Goal: Task Accomplishment & Management: Use online tool/utility

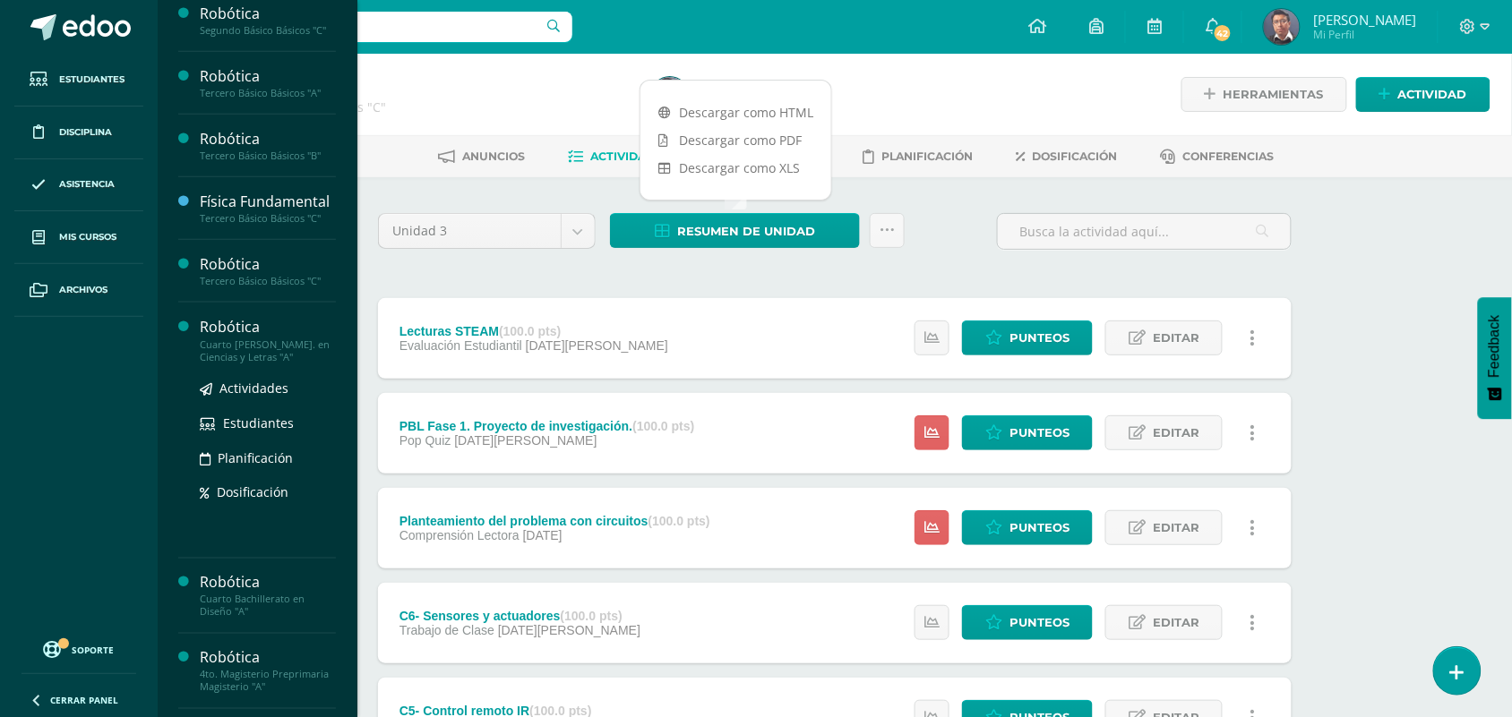
scroll to position [504, 0]
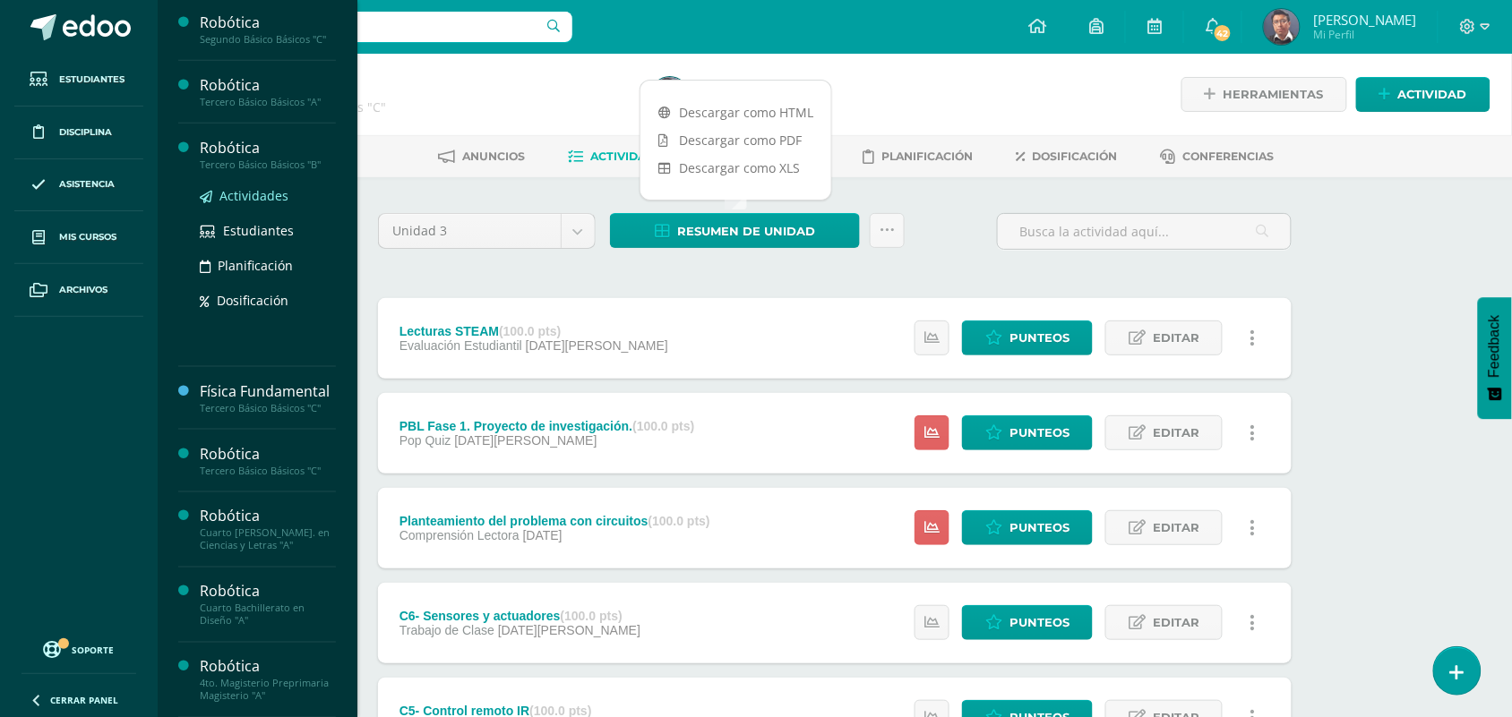
click at [266, 200] on span "Actividades" at bounding box center [253, 195] width 69 height 17
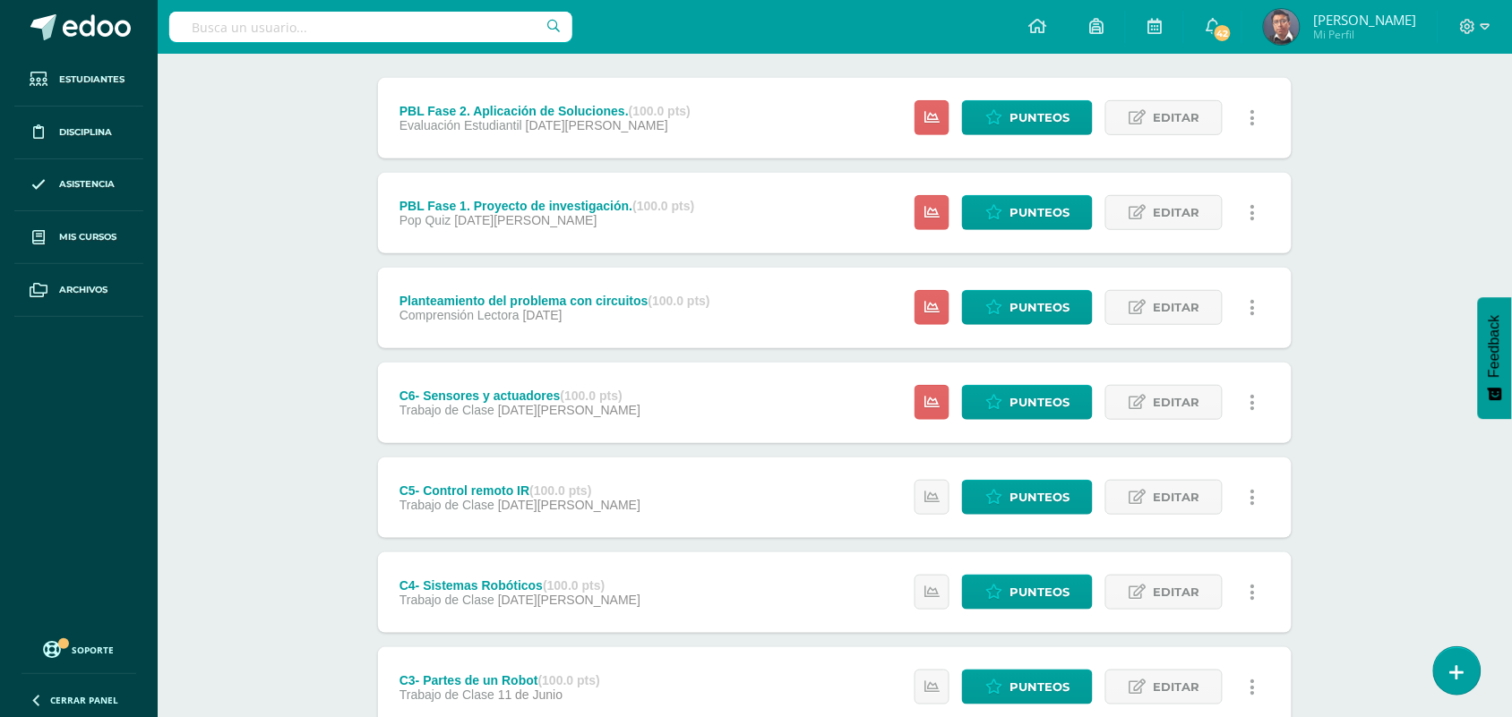
scroll to position [224, 0]
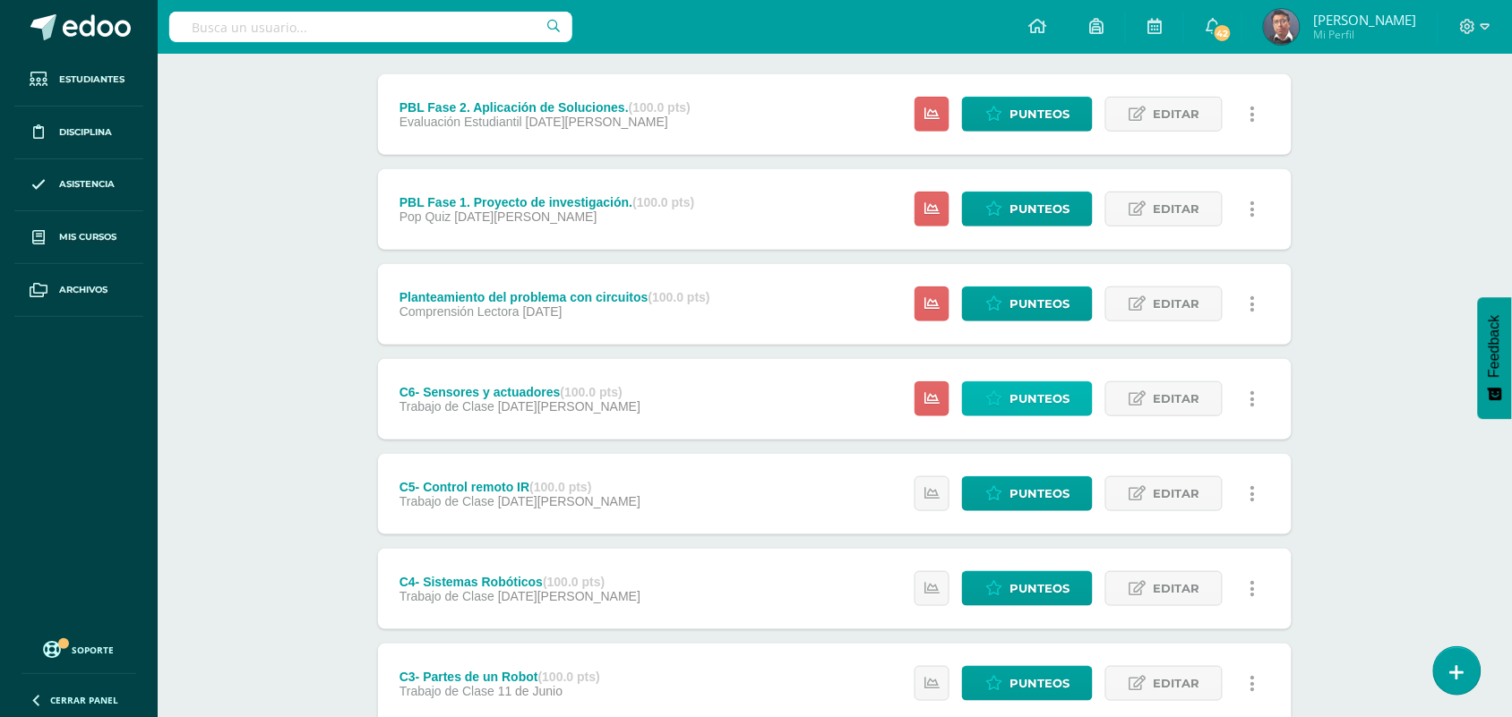
click at [1063, 390] on span "Punteos" at bounding box center [1039, 398] width 60 height 33
